Goal: Use online tool/utility

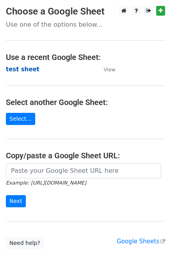
click at [23, 68] on strong "test sheet" at bounding box center [23, 69] width 34 height 7
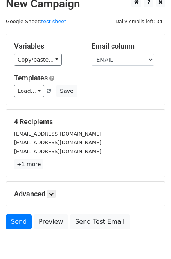
scroll to position [9, 0]
